Goal: Check status: Check status

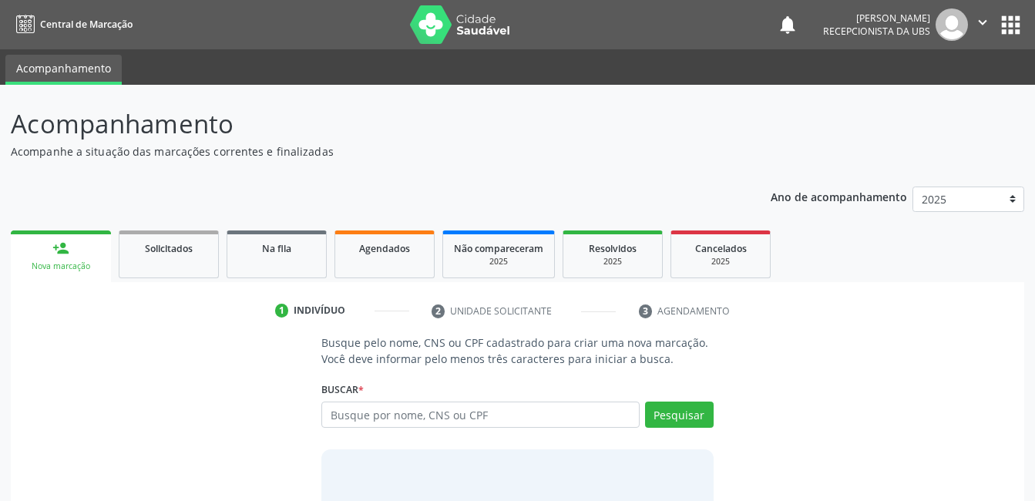
click at [463, 419] on input "text" at bounding box center [480, 415] width 318 height 26
type input "04014361446"
click at [667, 414] on button "Pesquisar" at bounding box center [679, 415] width 69 height 26
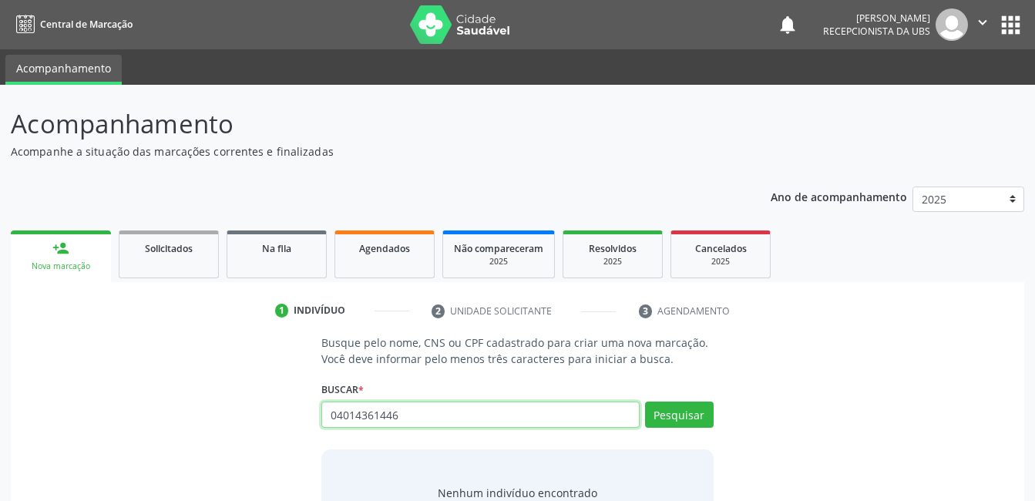
drag, startPoint x: 520, startPoint y: 416, endPoint x: 188, endPoint y: 416, distance: 331.5
click at [188, 416] on div "Busque pelo nome, CNS ou CPF cadastrado para criar uma nova marcação. Você deve…" at bounding box center [518, 453] width 992 height 237
click at [977, 19] on icon "" at bounding box center [982, 22] width 17 height 17
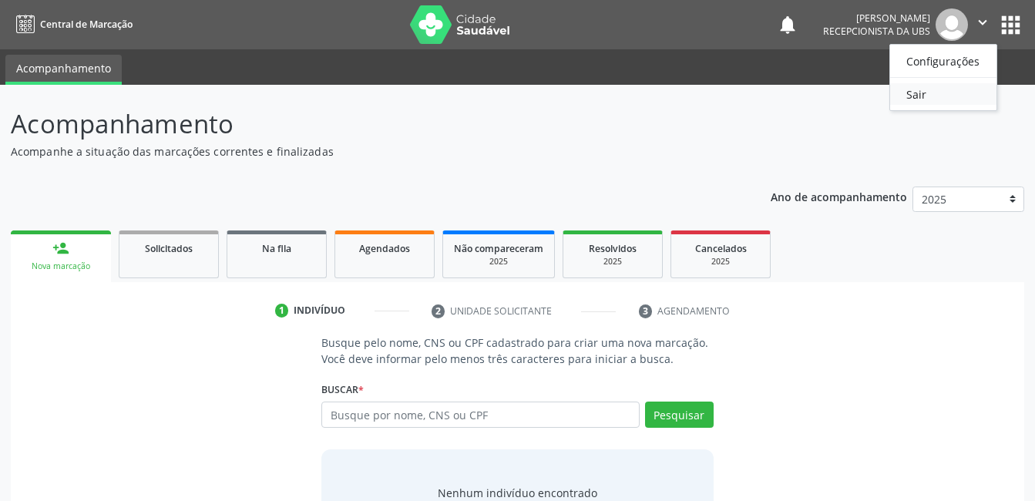
click at [938, 100] on link "Sair" at bounding box center [943, 94] width 106 height 22
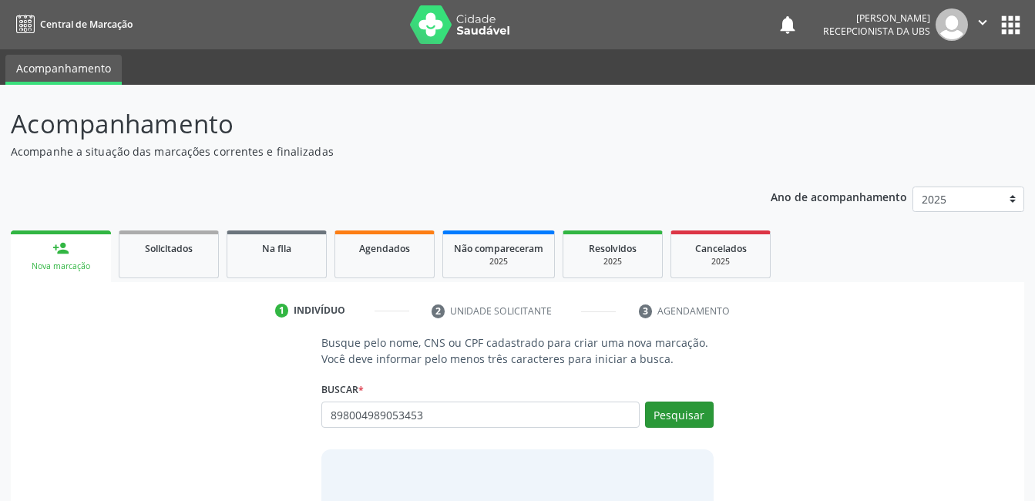
type input "898004989053453"
click at [688, 414] on button "Pesquisar" at bounding box center [679, 415] width 69 height 26
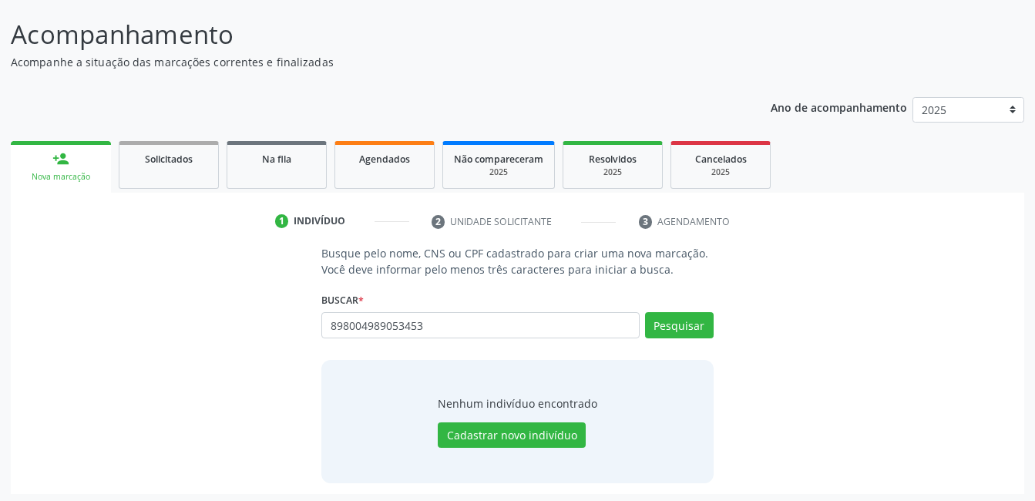
scroll to position [93, 0]
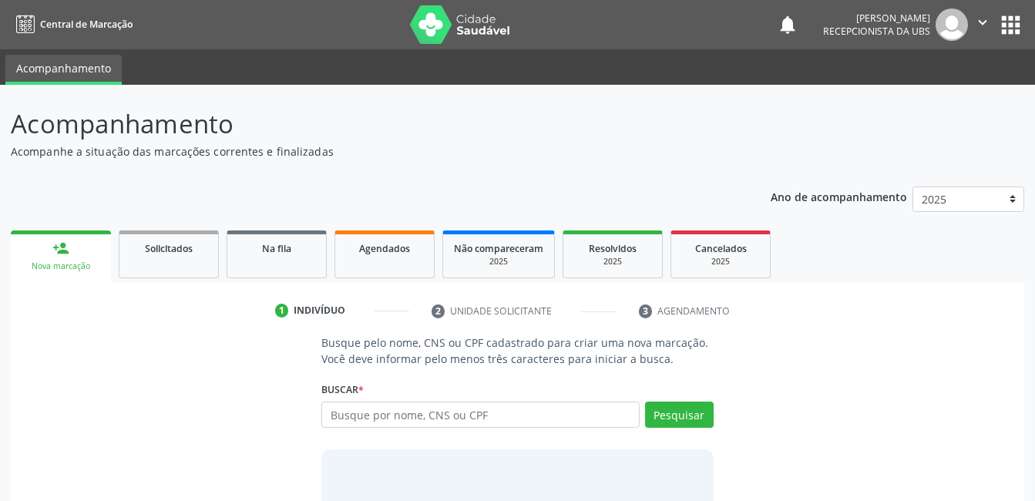
click at [993, 11] on button "" at bounding box center [982, 24] width 29 height 32
click at [940, 99] on link "Sair" at bounding box center [943, 94] width 106 height 22
